Goal: Task Accomplishment & Management: Manage account settings

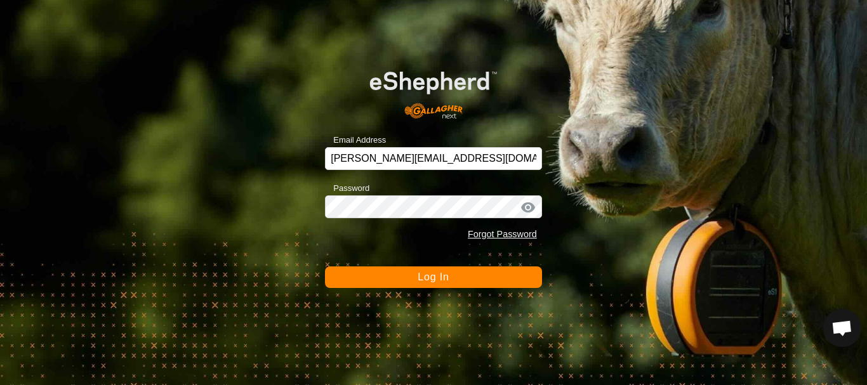
scroll to position [2654, 0]
click at [457, 279] on button "Log In" at bounding box center [433, 278] width 217 height 22
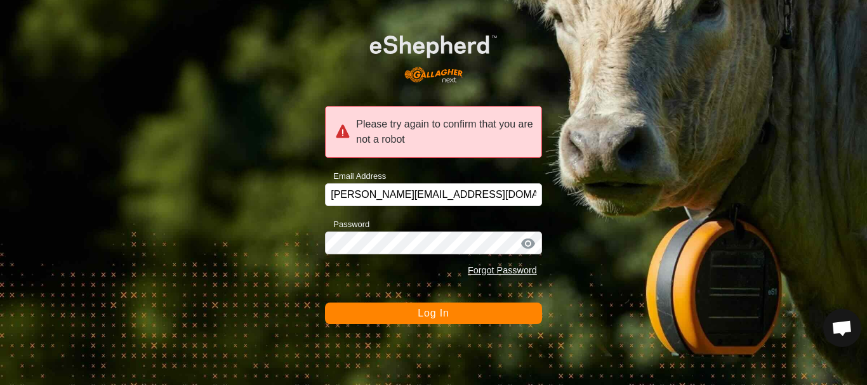
click at [429, 315] on span "Log In" at bounding box center [433, 313] width 31 height 11
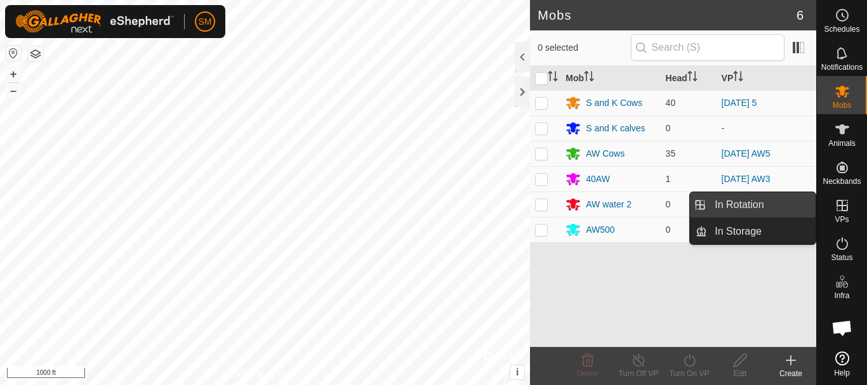
click at [737, 203] on link "In Rotation" at bounding box center [761, 204] width 109 height 25
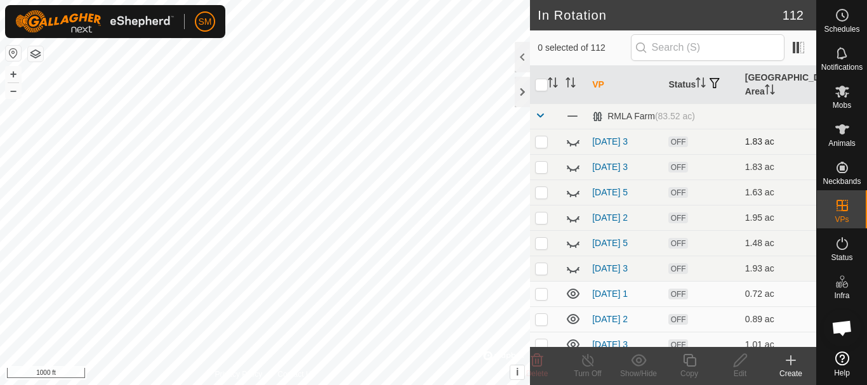
click at [541, 145] on p-checkbox at bounding box center [541, 142] width 13 height 10
checkbox input "true"
click at [540, 363] on icon at bounding box center [537, 360] width 15 height 15
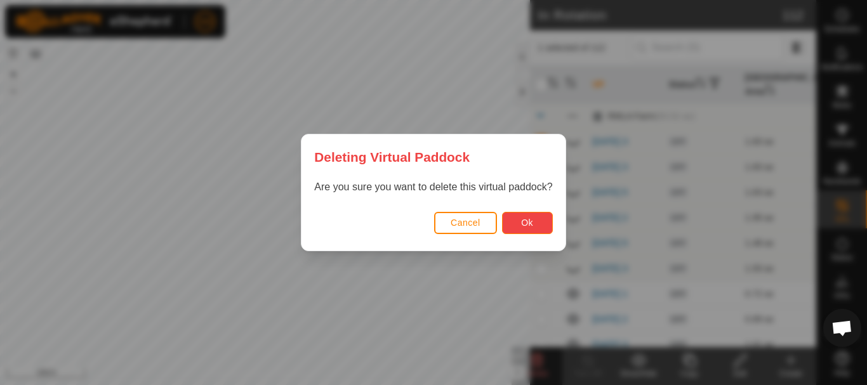
click at [542, 222] on button "Ok" at bounding box center [527, 223] width 51 height 22
